Goal: Information Seeking & Learning: Compare options

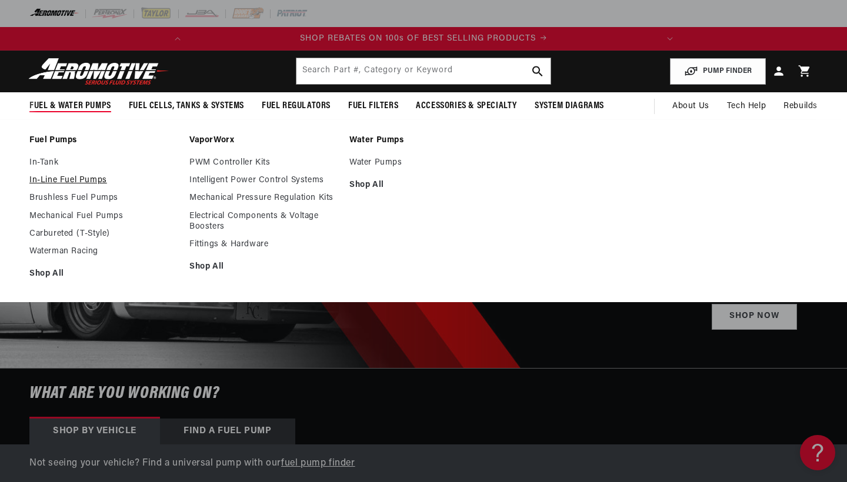
scroll to position [0, 465]
click at [61, 215] on link "Mechanical Fuel Pumps" at bounding box center [103, 216] width 148 height 11
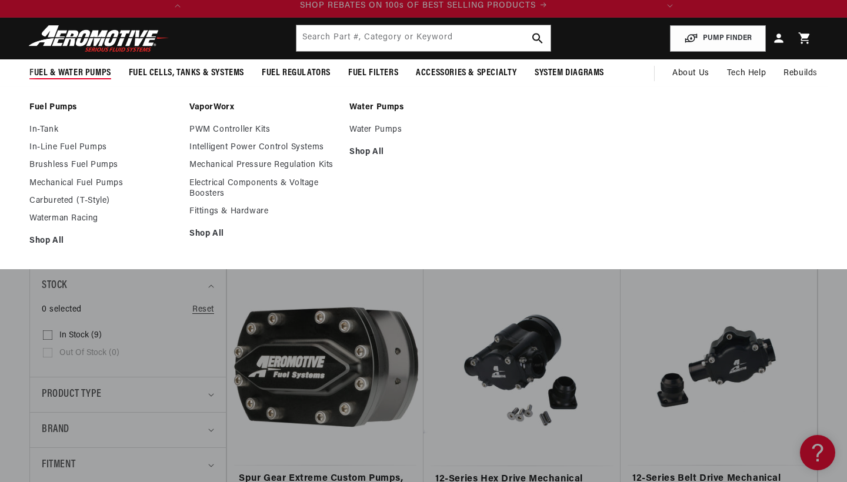
click at [74, 223] on ul "In-Tank In-Line Fuel Pumps Brushless Fuel Pumps Mechanical Fuel Pumps Carburete…" at bounding box center [103, 186] width 148 height 122
click at [83, 220] on link "Waterman Racing" at bounding box center [103, 218] width 148 height 11
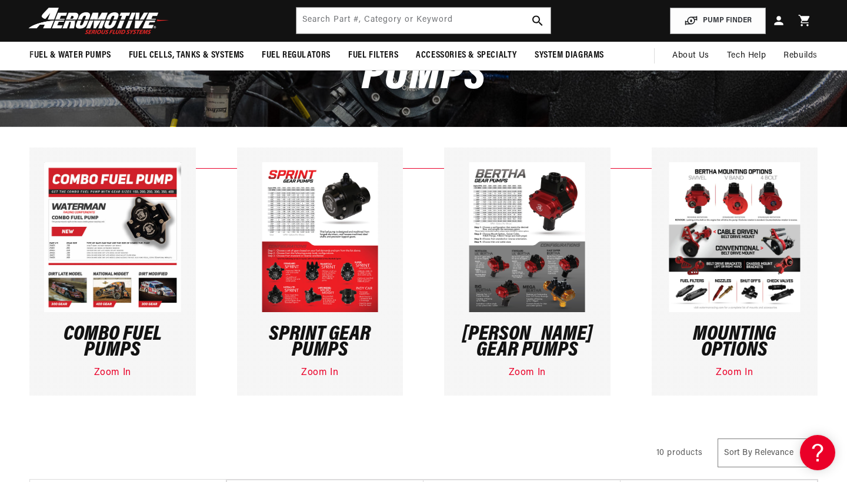
scroll to position [0, 465]
click at [498, 231] on img at bounding box center [527, 237] width 116 height 150
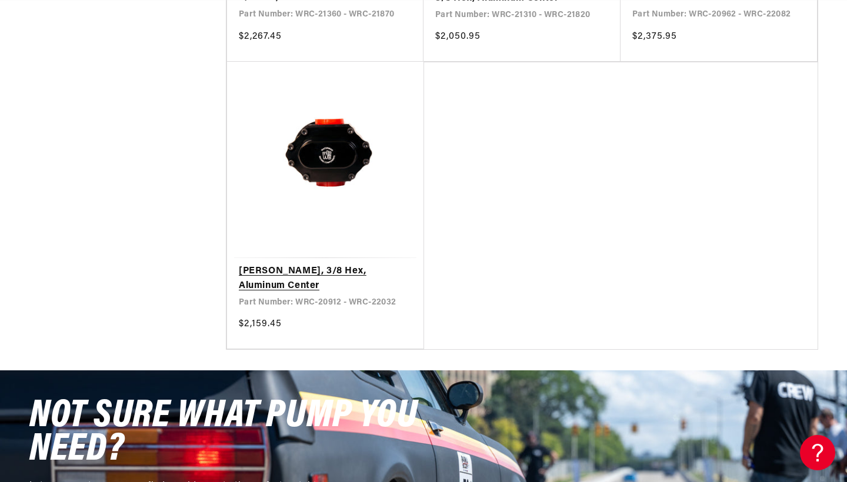
click at [339, 264] on link "Lil Bertha Pump, 3/8 Hex, Aluminum Center" at bounding box center [325, 279] width 173 height 30
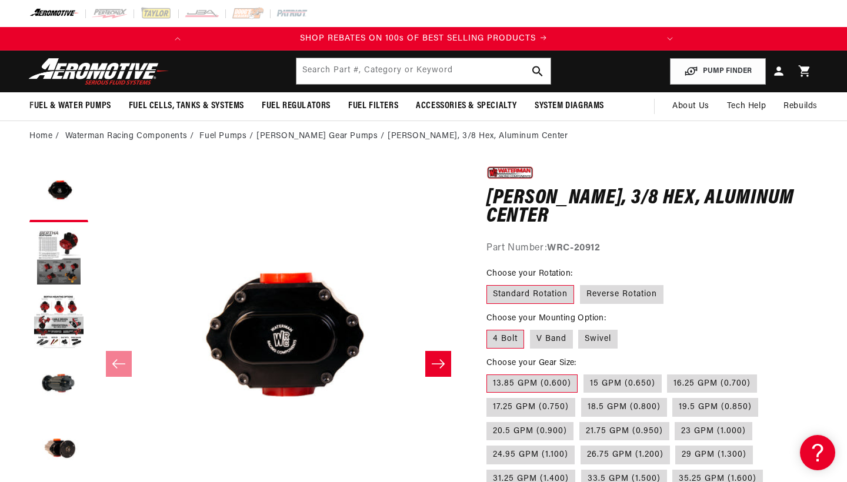
scroll to position [0, 465]
click at [548, 339] on label "V Band" at bounding box center [551, 339] width 43 height 19
click at [530, 328] on input "V Band" at bounding box center [530, 328] width 1 height 1
radio input "true"
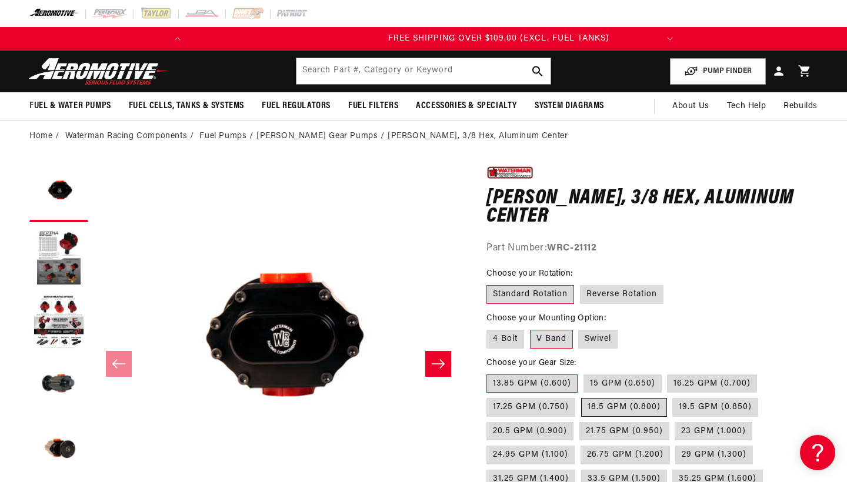
scroll to position [0, 465]
click at [618, 427] on label "21.75 GPM (0.950)" at bounding box center [624, 431] width 90 height 19
click at [580, 420] on input "21.75 GPM (0.950)" at bounding box center [579, 420] width 1 height 1
radio input "true"
click at [688, 287] on fieldset "Choose your Rotation: Standard Rotation Reverse Rotation" at bounding box center [651, 287] width 331 height 38
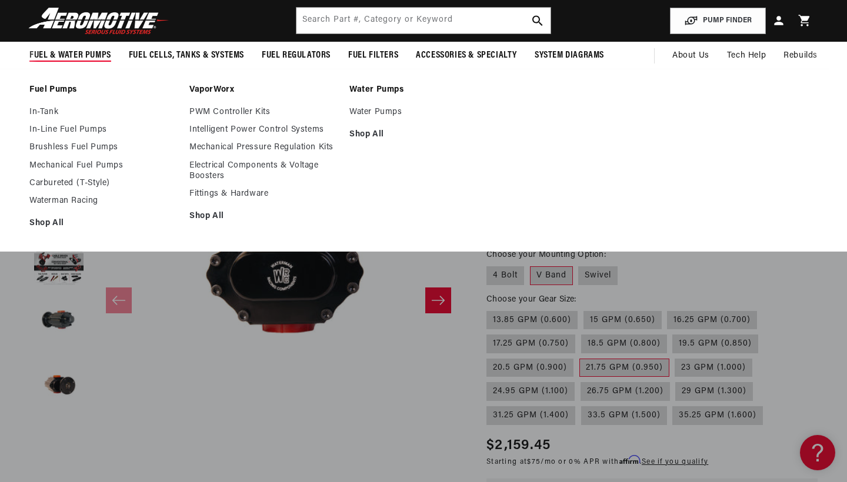
click at [69, 49] on summary "Fuel & Water Pumps" at bounding box center [70, 56] width 99 height 28
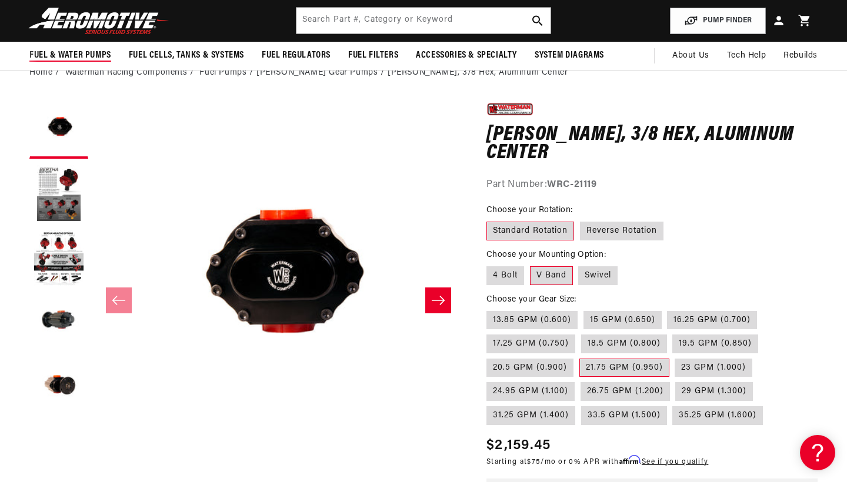
scroll to position [0, 465]
click at [70, 55] on span "Fuel & Water Pumps" at bounding box center [70, 55] width 82 height 12
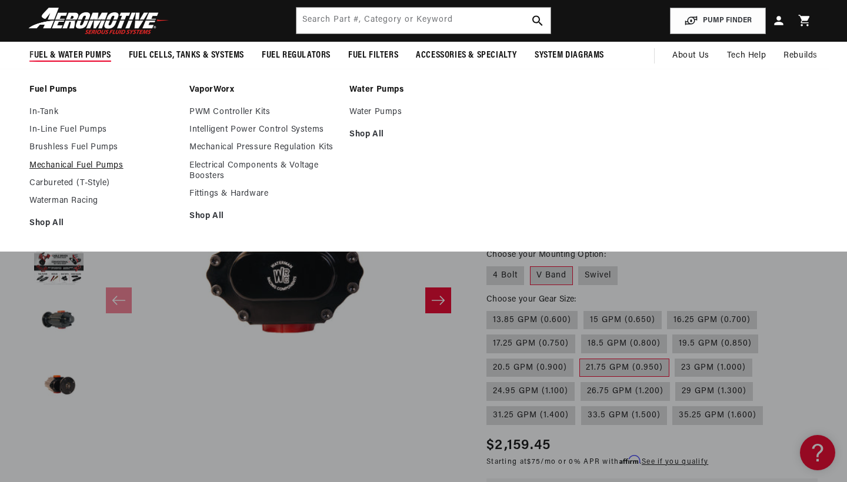
click at [67, 165] on link "Mechanical Fuel Pumps" at bounding box center [103, 166] width 148 height 11
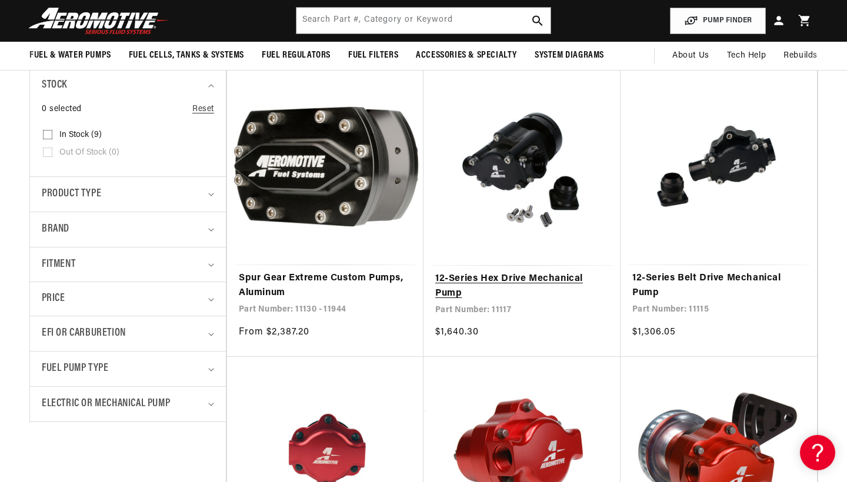
scroll to position [230, 0]
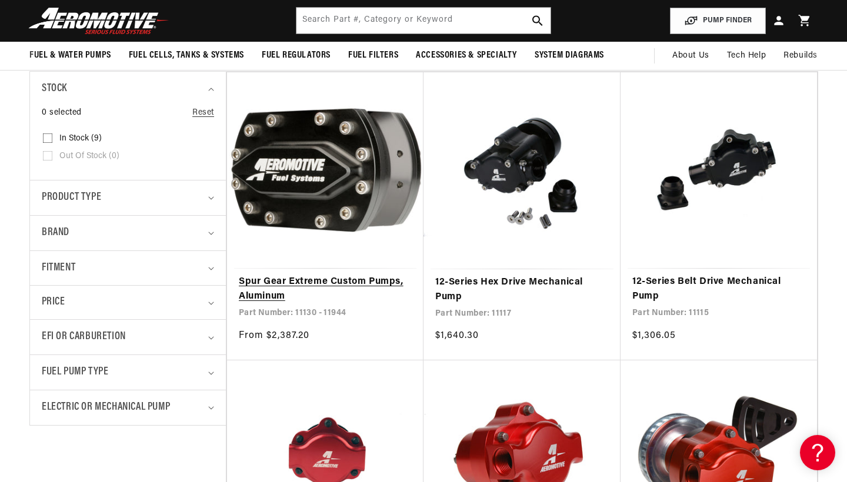
click at [309, 275] on link "Spur Gear Extreme Custom Pumps, Aluminum" at bounding box center [325, 290] width 173 height 30
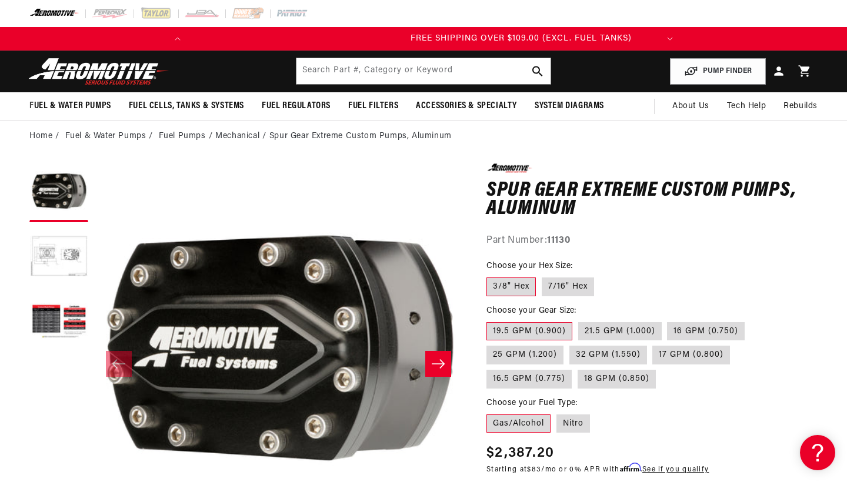
scroll to position [0, 465]
click at [600, 328] on label "21.5 GPM (1.000)" at bounding box center [620, 331] width 84 height 19
click at [579, 321] on input "21.5 GPM (1.000)" at bounding box center [578, 320] width 1 height 1
radio input "true"
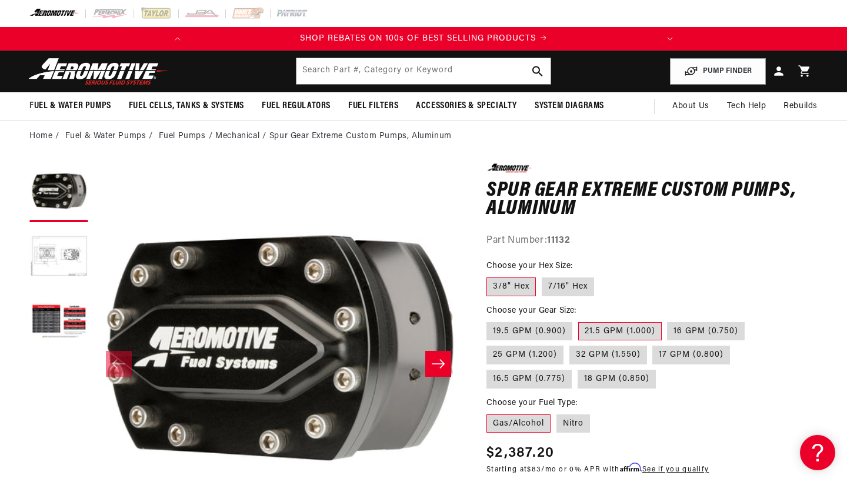
click at [644, 260] on fieldset "Choose your Hex Size: 3/8" Hex 7/16" Hex" at bounding box center [651, 279] width 331 height 38
